Goal: Task Accomplishment & Management: Complete application form

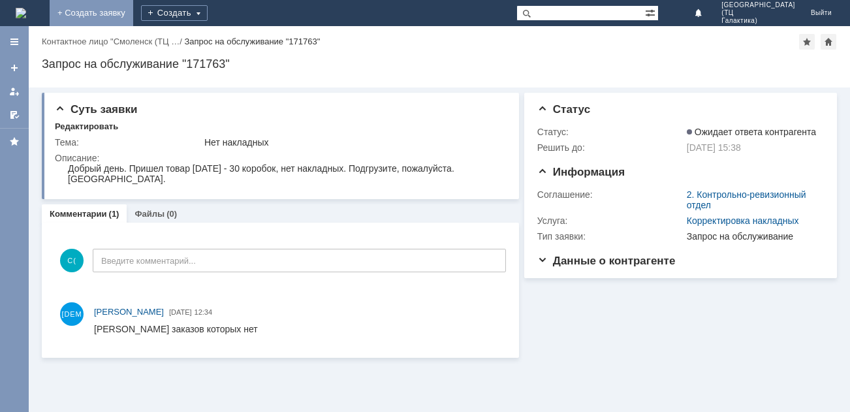
click at [133, 14] on link "+ Создать заявку" at bounding box center [92, 13] width 84 height 26
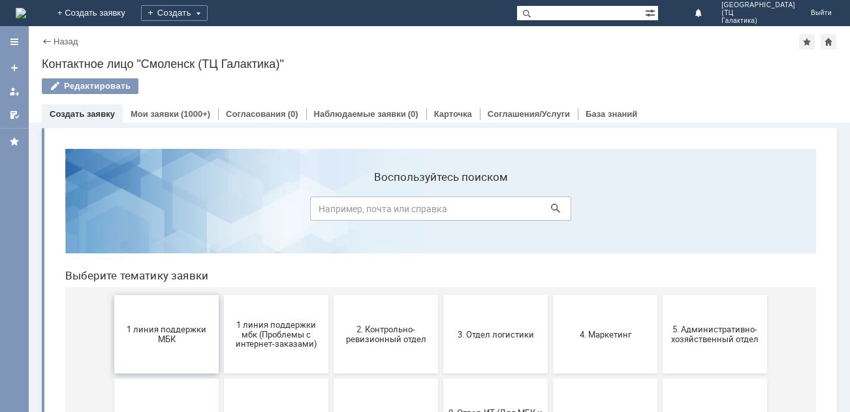
click at [167, 313] on button "1 линия поддержки МБК" at bounding box center [166, 334] width 104 height 78
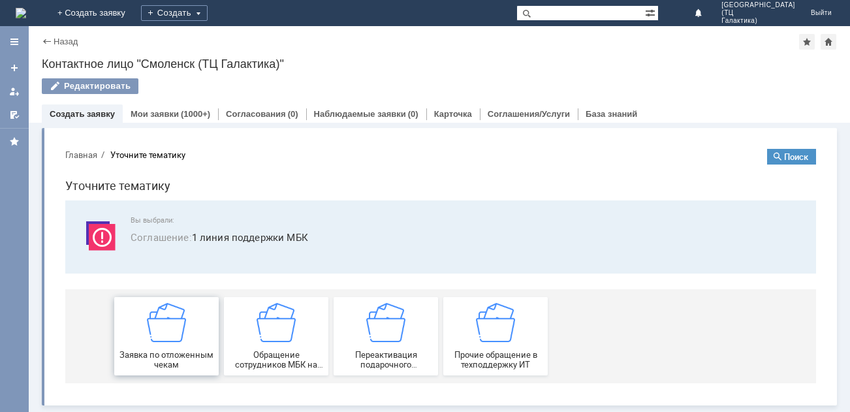
click at [176, 324] on img at bounding box center [166, 322] width 39 height 39
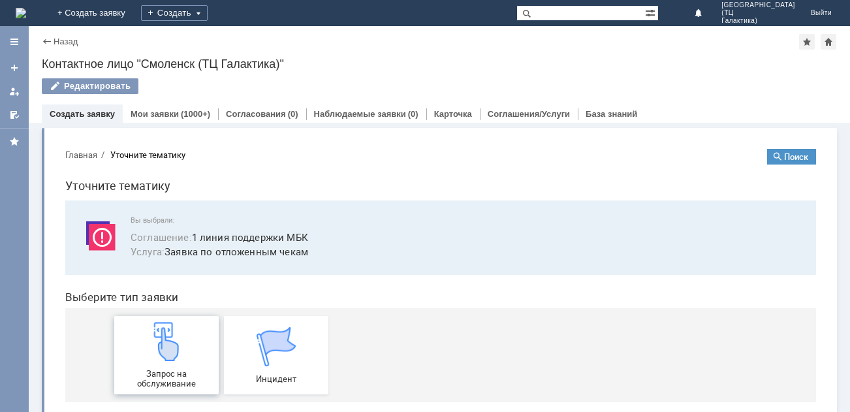
click at [183, 332] on div "Запрос на обслуживание" at bounding box center [166, 355] width 97 height 67
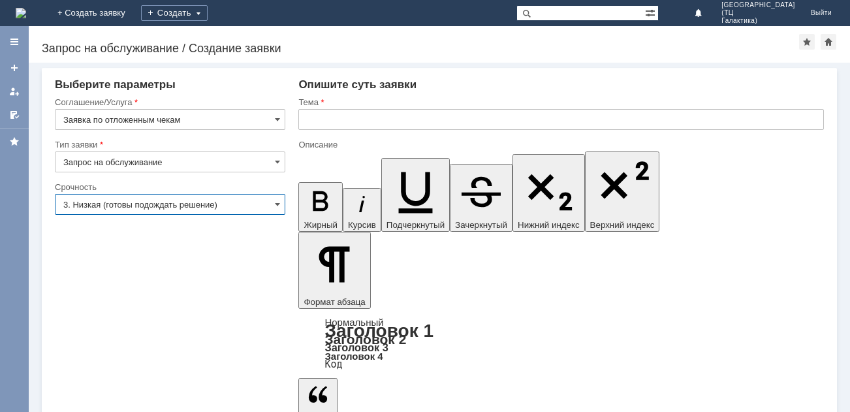
click at [270, 207] on input "3. Низкая (готовы подождать решение)" at bounding box center [170, 204] width 230 height 21
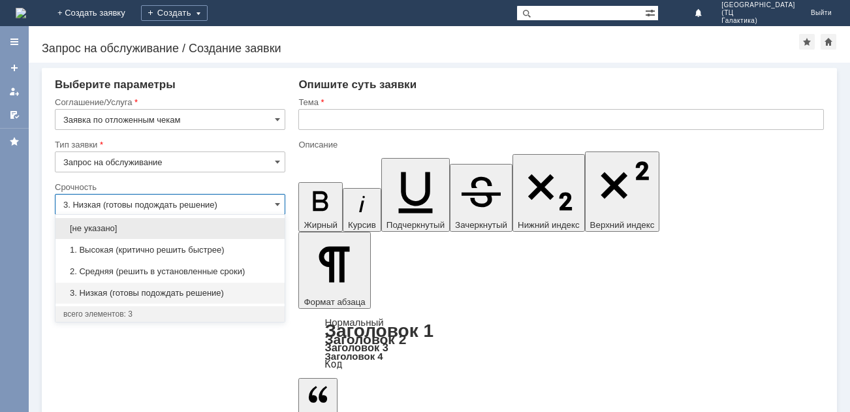
click at [150, 251] on span "1. Высокая (критично решить быстрее)" at bounding box center [169, 250] width 213 height 10
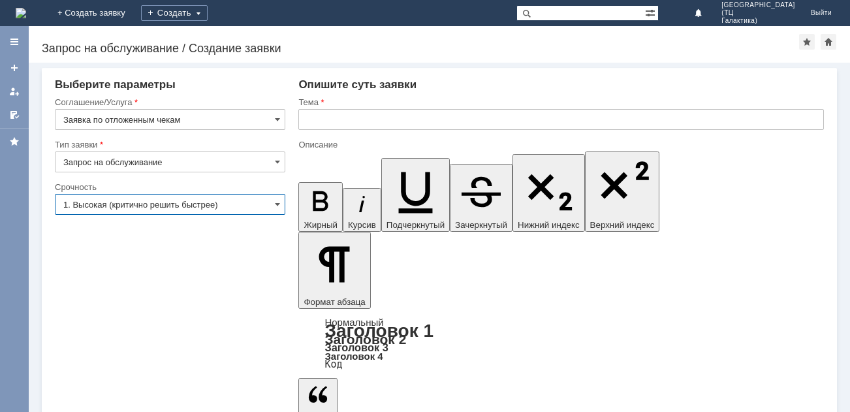
type input "1. Высокая (критично решить быстрее)"
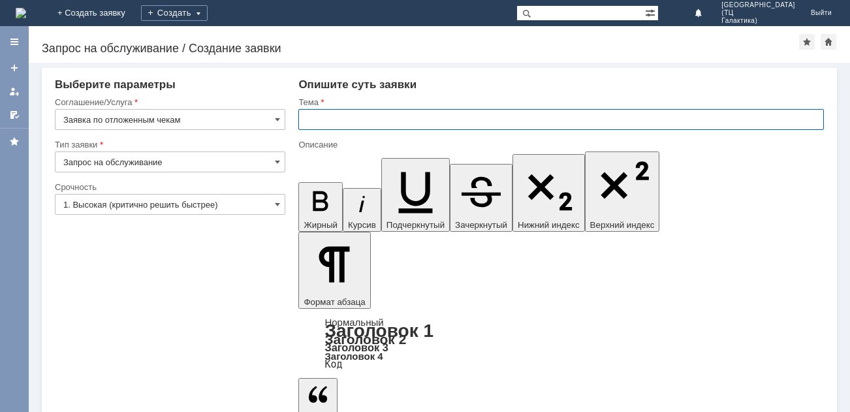
click at [314, 114] on input "text" at bounding box center [560, 119] width 525 height 21
type input "отложенные чеки"
